Goal: Find specific page/section: Find specific page/section

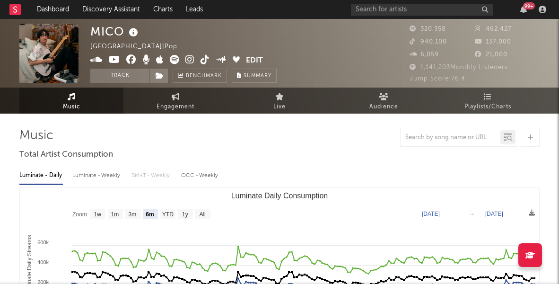
select select "6m"
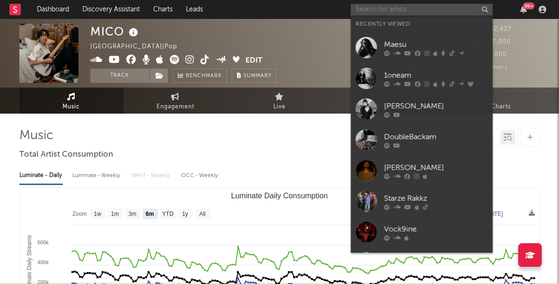
click at [396, 11] on input "text" at bounding box center [422, 10] width 142 height 12
paste input "[PERSON_NAME]"
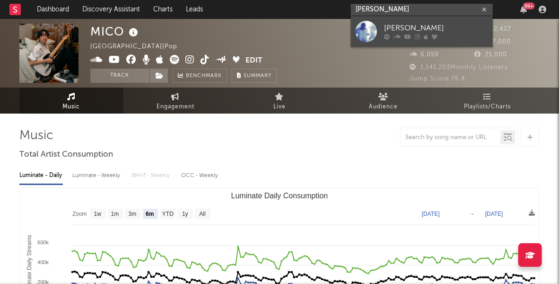
type input "[PERSON_NAME]"
click at [427, 27] on div "[PERSON_NAME]" at bounding box center [436, 28] width 104 height 11
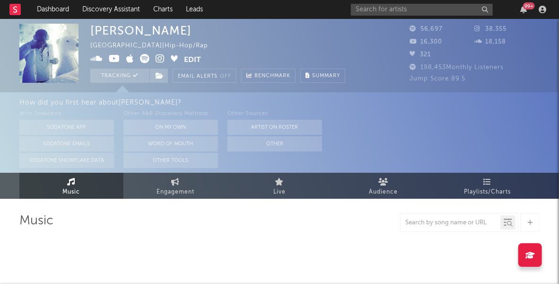
select select "6m"
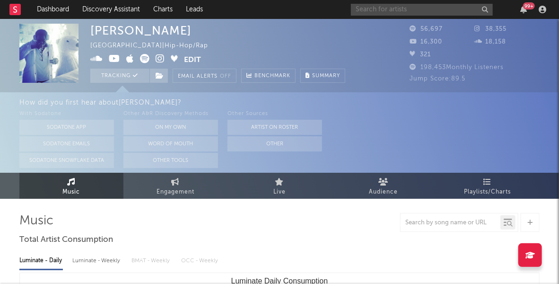
click at [417, 9] on input "text" at bounding box center [422, 10] width 142 height 12
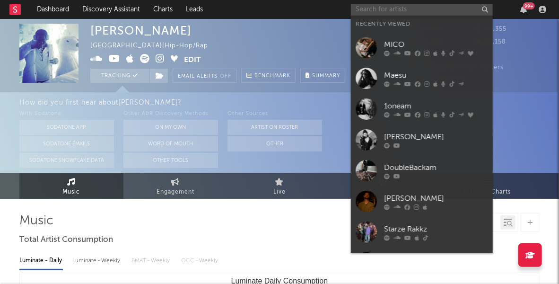
paste input "Fadess"
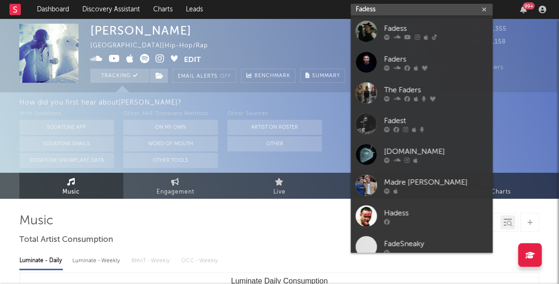
type input "Fadess"
click at [414, 26] on div "Fadess" at bounding box center [436, 28] width 104 height 11
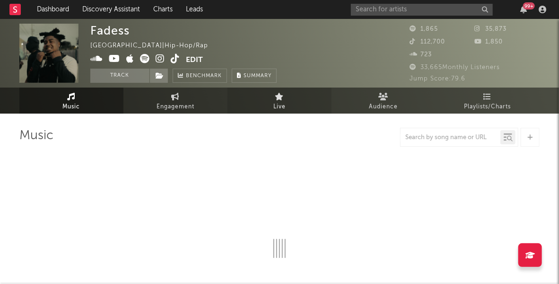
select select "6m"
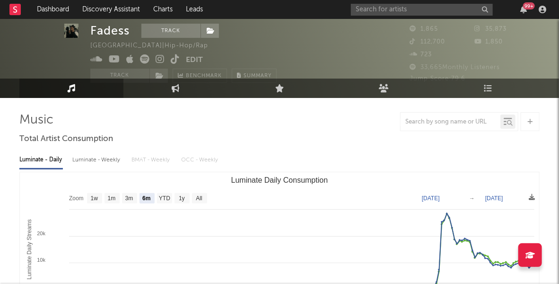
click at [96, 162] on div "Luminate - Weekly" at bounding box center [97, 160] width 50 height 16
select select "1w"
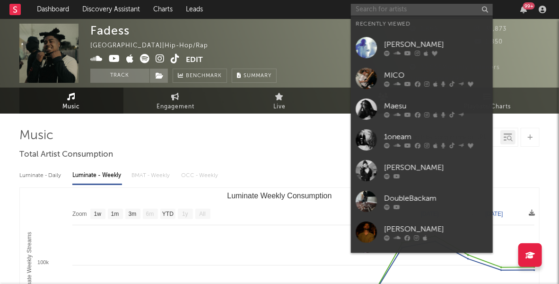
click at [418, 10] on input "text" at bounding box center [422, 10] width 142 height 12
paste input "Zeethewizard"
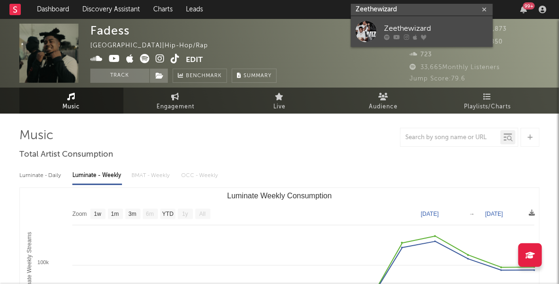
type input "Zeethewizard"
click at [426, 22] on link "Zeethewizard" at bounding box center [422, 31] width 142 height 31
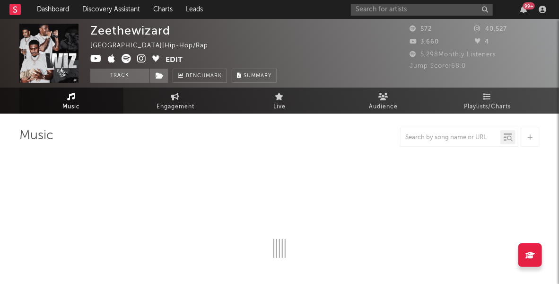
select select "1w"
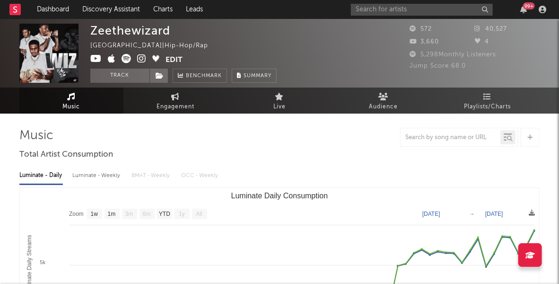
click at [94, 174] on div "Luminate - Weekly" at bounding box center [97, 175] width 50 height 16
select select "6m"
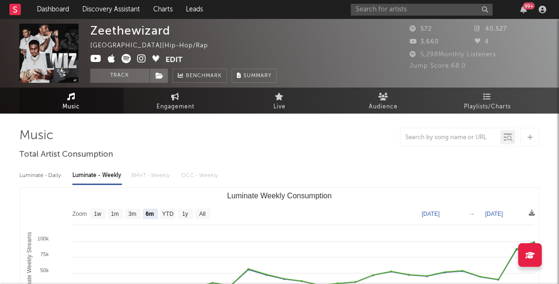
click at [138, 61] on icon at bounding box center [141, 58] width 9 height 9
